Goal: Information Seeking & Learning: Learn about a topic

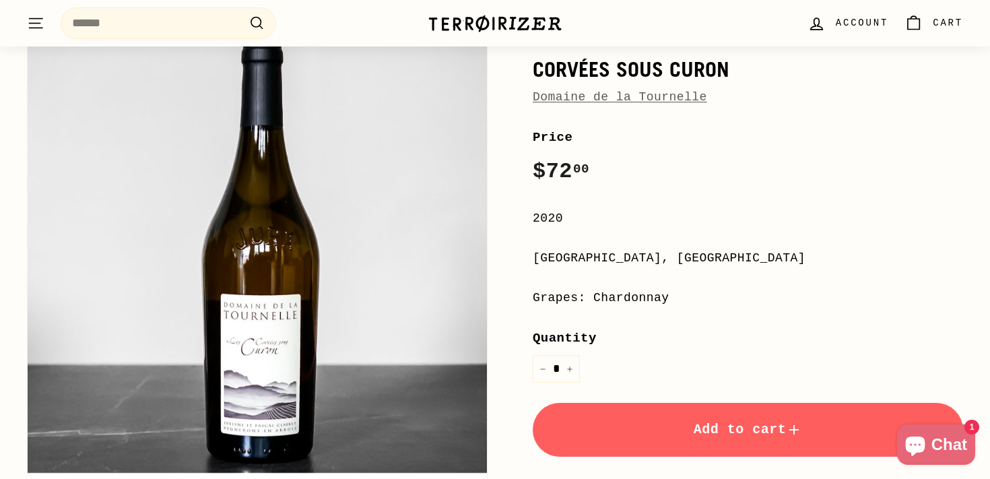
scroll to position [142, 0]
click at [603, 100] on link "Domaine de la Tournelle" at bounding box center [620, 96] width 174 height 13
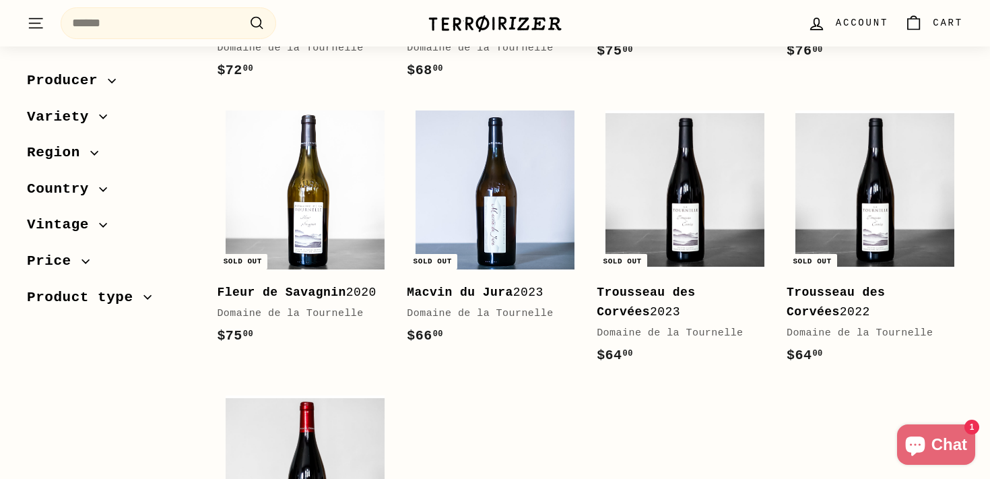
scroll to position [290, 0]
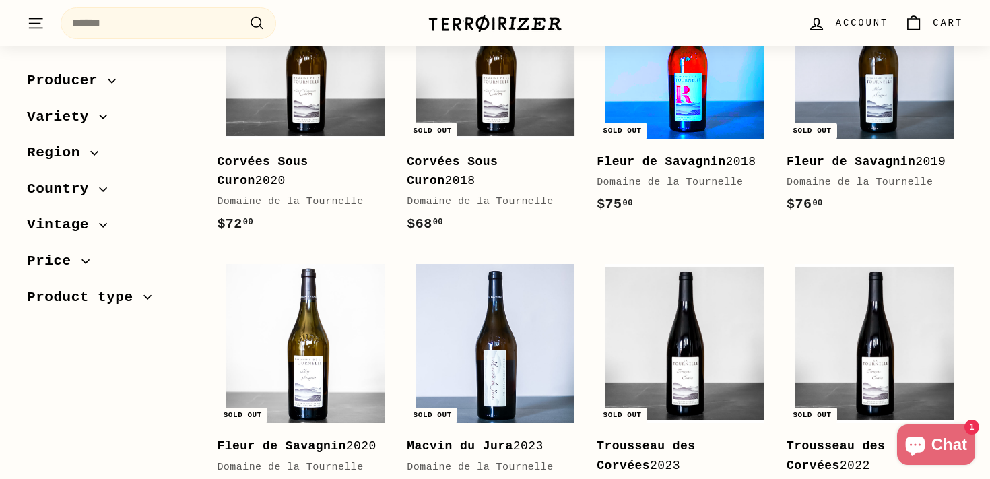
click at [721, 85] on img at bounding box center [685, 59] width 159 height 159
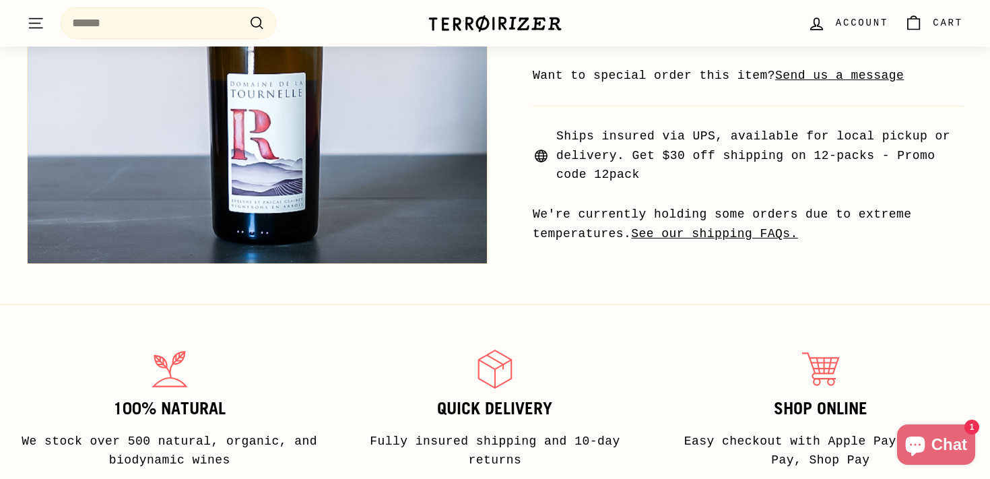
scroll to position [559, 0]
